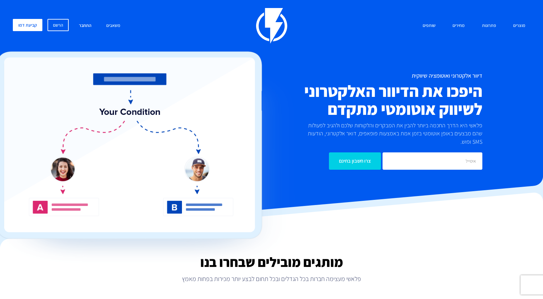
click at [86, 28] on link "התחבר" at bounding box center [85, 26] width 22 height 14
click at [85, 27] on link "התחבר" at bounding box center [85, 26] width 22 height 14
click at [89, 25] on link "התחבר" at bounding box center [85, 26] width 22 height 14
